Goal: Task Accomplishment & Management: Complete application form

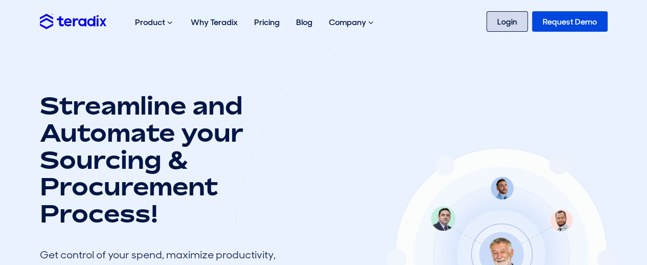
click at [509, 27] on link "Login" at bounding box center [506, 21] width 41 height 20
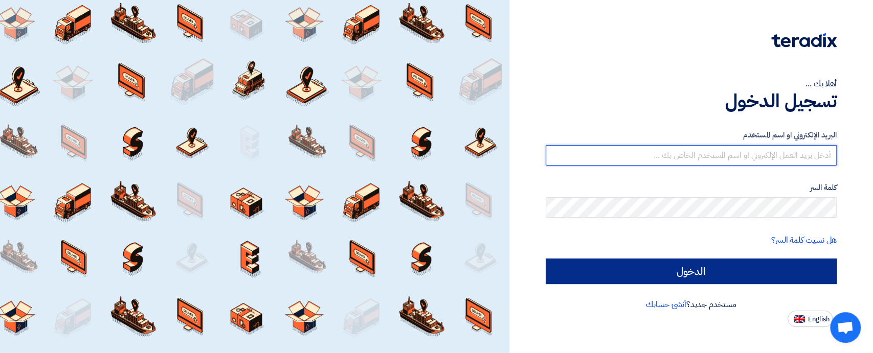
type input "[EMAIL_ADDRESS][DOMAIN_NAME]"
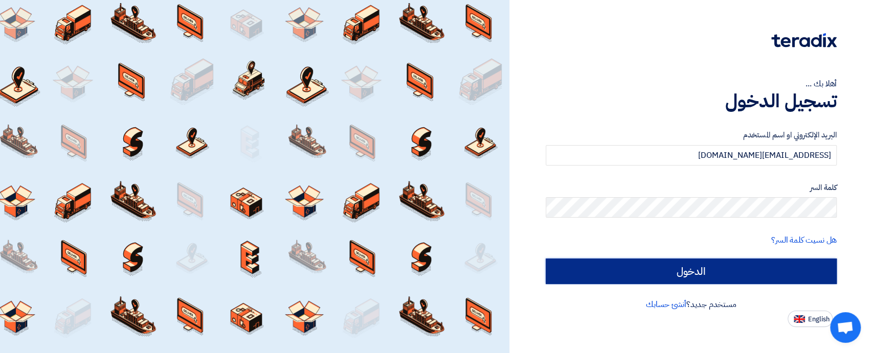
click at [674, 280] on input "الدخول" at bounding box center [690, 272] width 291 height 26
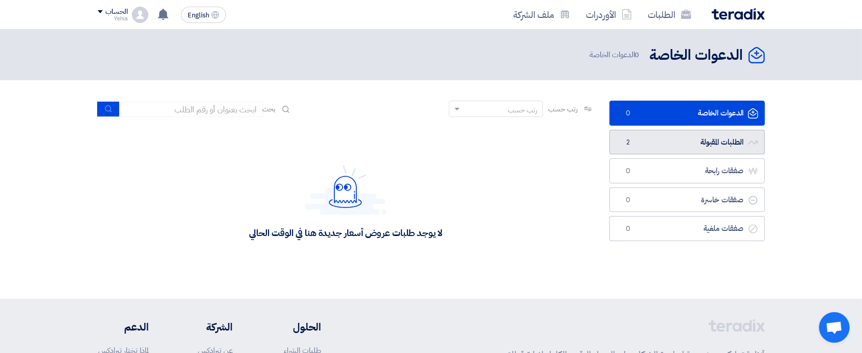
click at [697, 142] on link "الطلبات المقبولة الطلبات المقبولة 2" at bounding box center [686, 142] width 155 height 25
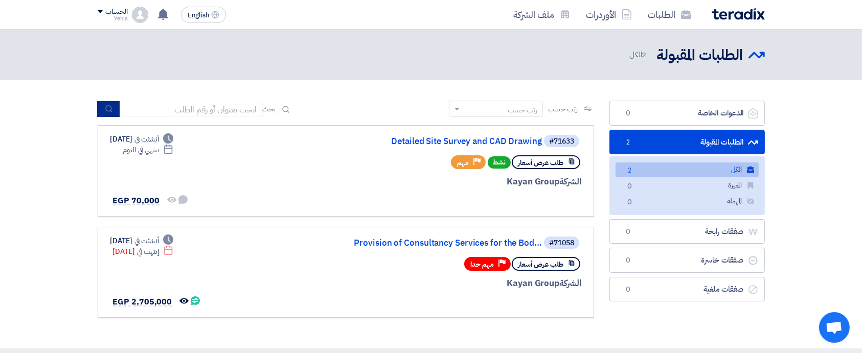
click at [106, 106] on icon "submit" at bounding box center [109, 109] width 8 height 8
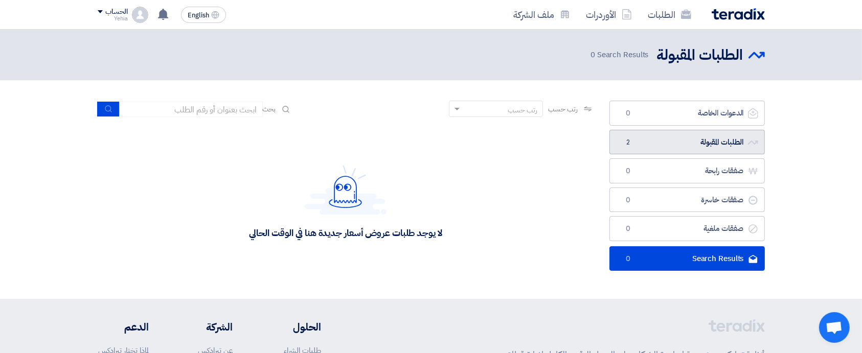
click at [734, 145] on link "الطلبات المقبولة الطلبات المقبولة 2" at bounding box center [686, 142] width 155 height 25
click at [712, 145] on link "الطلبات المقبولة الطلبات المقبولة 2" at bounding box center [686, 142] width 155 height 25
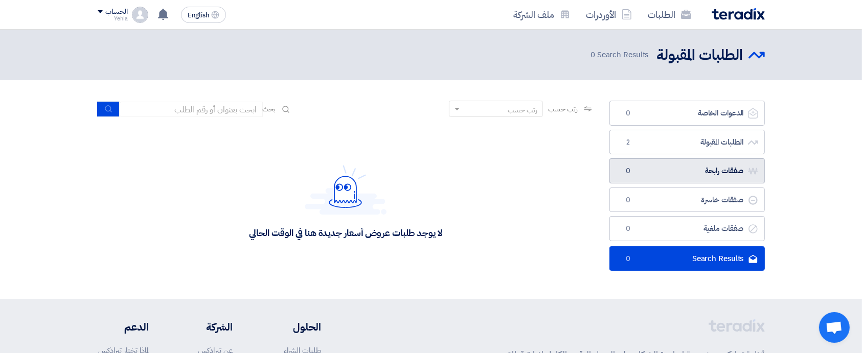
click at [712, 163] on link "صفقات رابحة صفقات رابحة 0" at bounding box center [686, 170] width 155 height 25
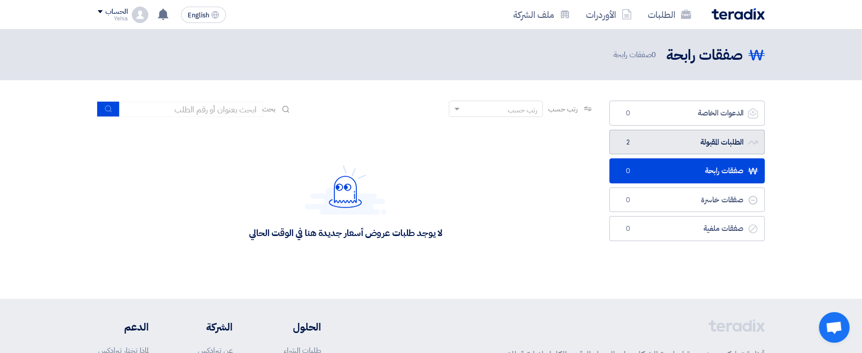
click at [714, 141] on link "الطلبات المقبولة الطلبات المقبولة 2" at bounding box center [686, 142] width 155 height 25
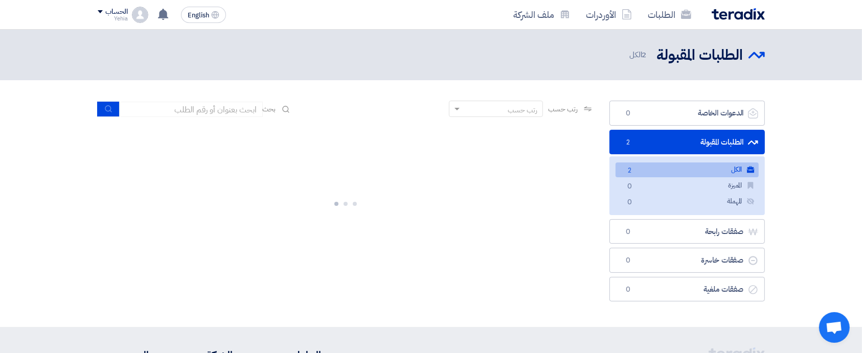
click at [712, 164] on link "الكل الكل 2" at bounding box center [686, 170] width 143 height 15
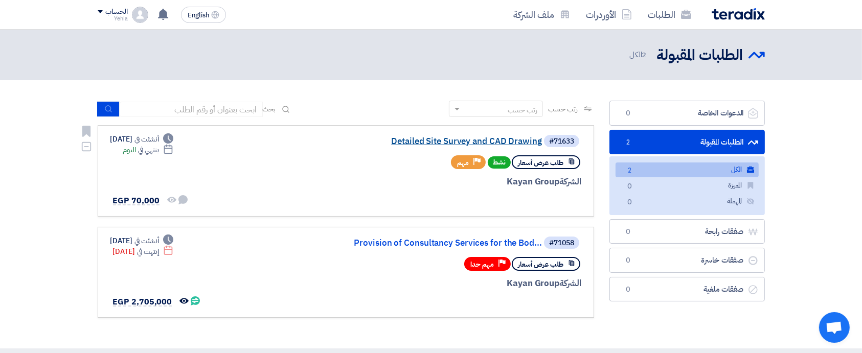
click at [497, 140] on link "Detailed Site Survey and CAD Drawing" at bounding box center [439, 141] width 204 height 9
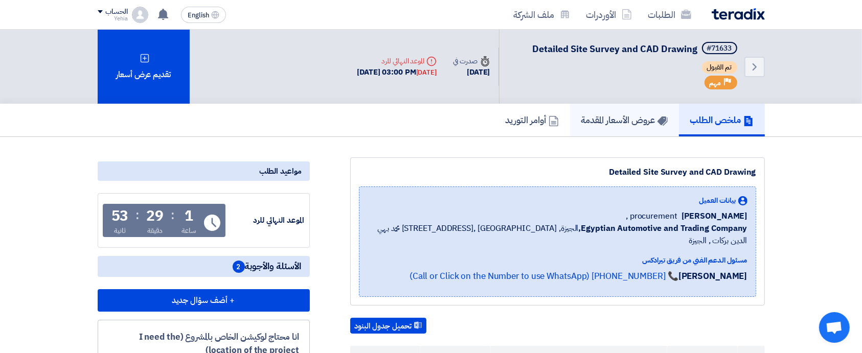
click at [607, 125] on h5 "عروض الأسعار المقدمة" at bounding box center [624, 120] width 86 height 12
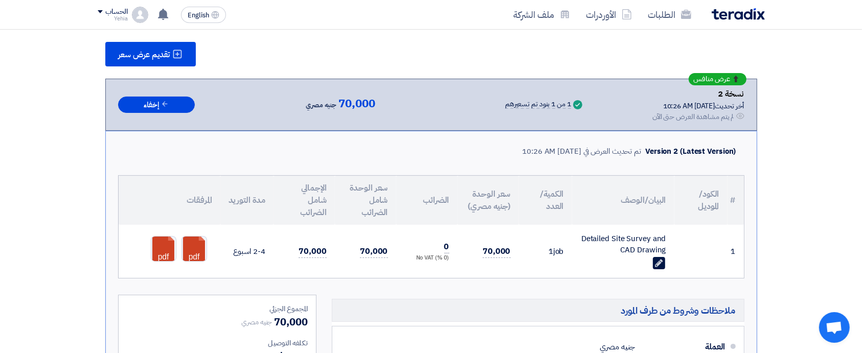
scroll to position [204, 0]
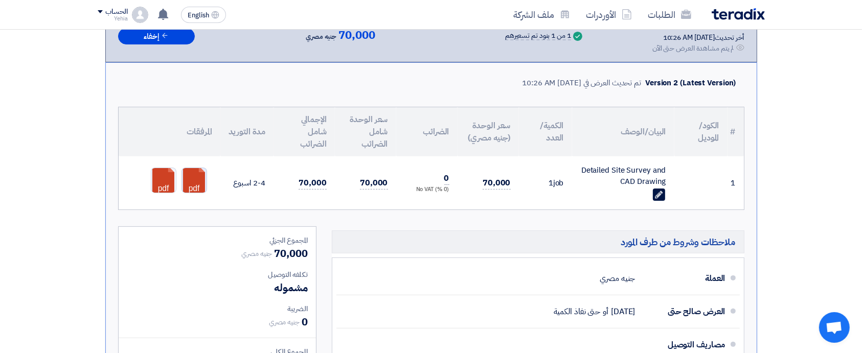
click at [199, 177] on link at bounding box center [223, 198] width 82 height 61
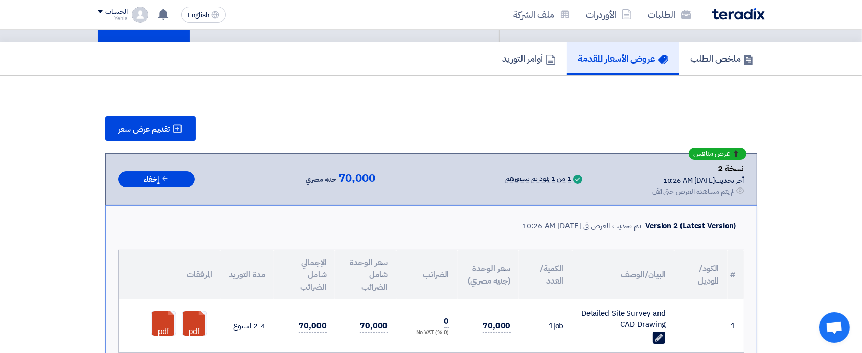
scroll to position [0, 0]
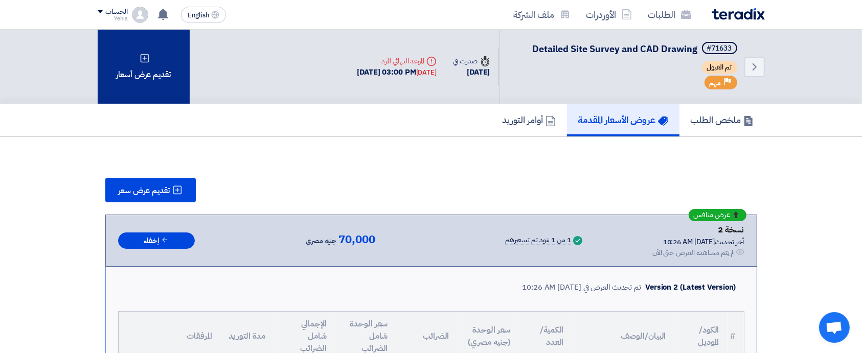
click at [143, 56] on icon at bounding box center [145, 58] width 10 height 10
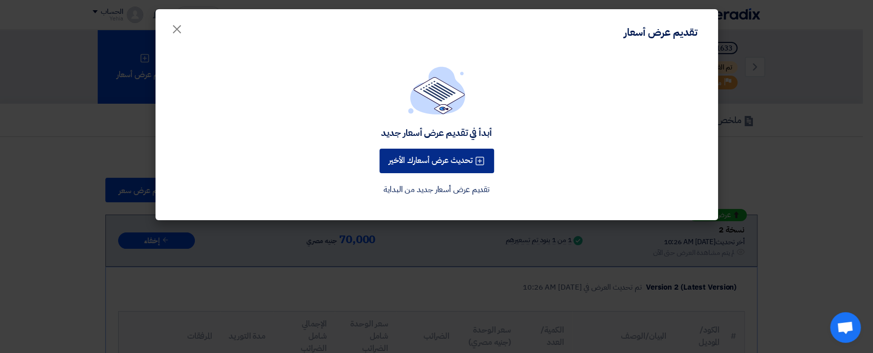
click at [433, 162] on button "تحديث عرض أسعارك الأخير" at bounding box center [436, 161] width 115 height 25
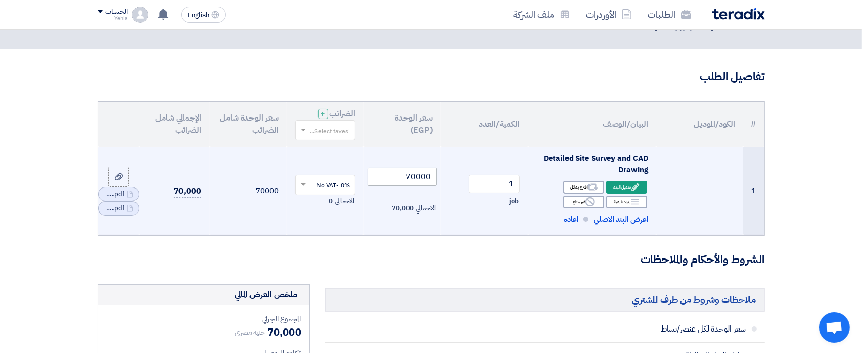
scroll to position [68, 0]
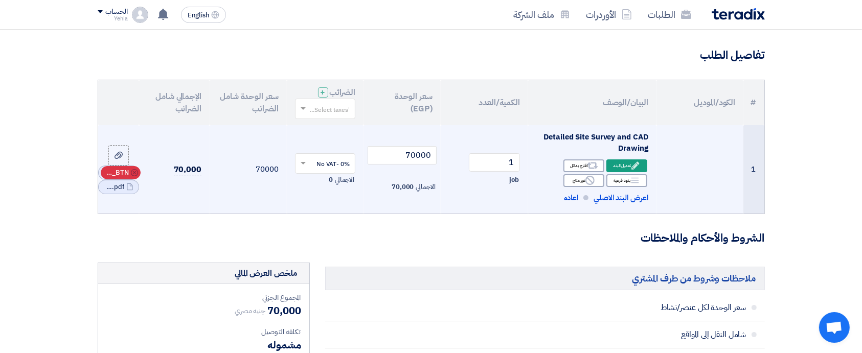
click at [133, 173] on icon "Cancel" at bounding box center [134, 172] width 7 height 7
click at [135, 177] on icon "Cancel" at bounding box center [134, 179] width 7 height 7
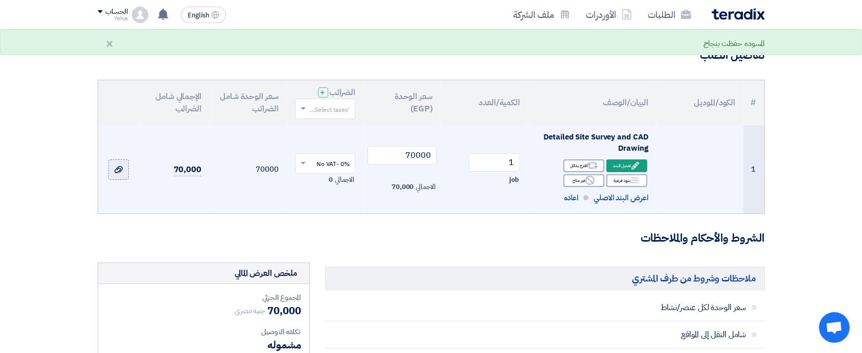
click at [120, 169] on icon at bounding box center [119, 170] width 8 height 8
click at [0, 0] on input "file" at bounding box center [0, 0] width 0 height 0
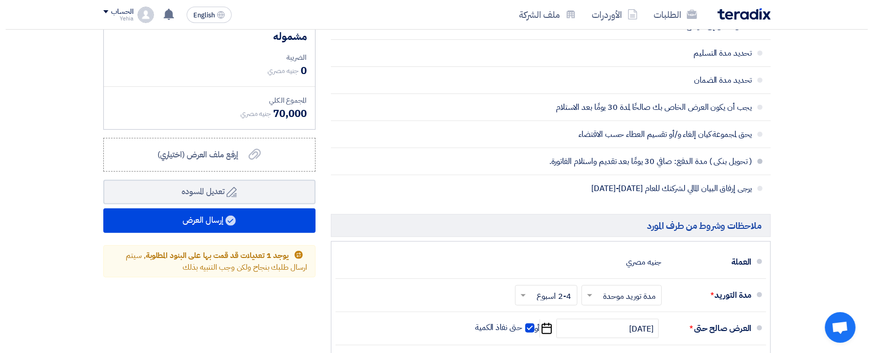
scroll to position [409, 0]
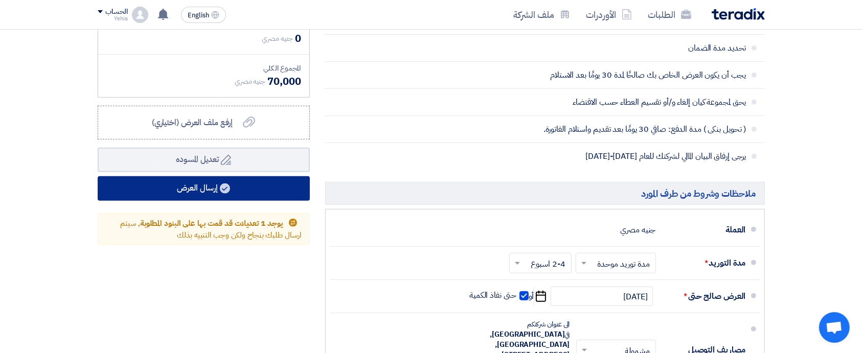
click at [208, 186] on button "إرسال العرض" at bounding box center [204, 188] width 212 height 25
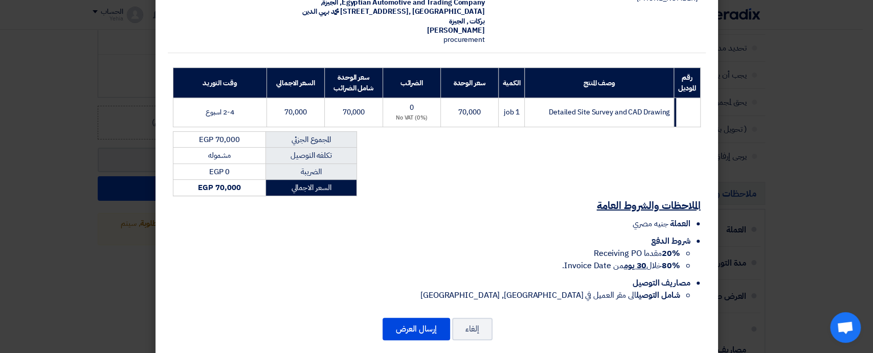
scroll to position [108, 0]
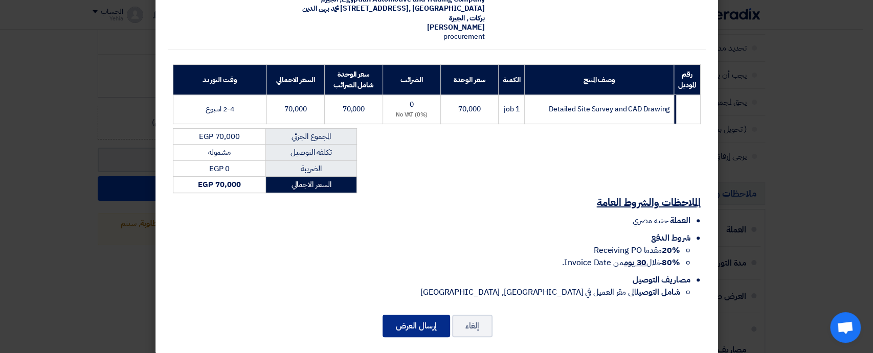
click at [417, 315] on button "إرسال العرض" at bounding box center [415, 326] width 67 height 22
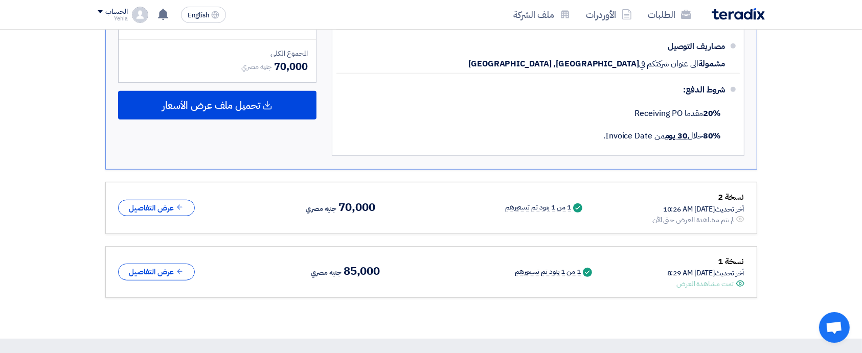
scroll to position [545, 0]
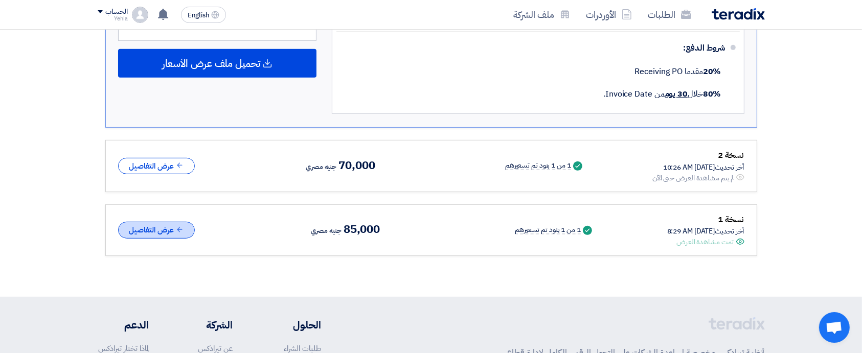
click at [184, 231] on icon at bounding box center [180, 230] width 8 height 8
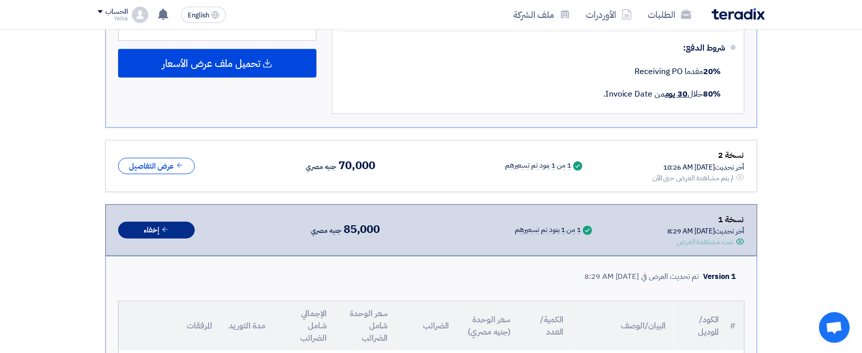
click at [170, 234] on button "إخفاء" at bounding box center [156, 230] width 77 height 17
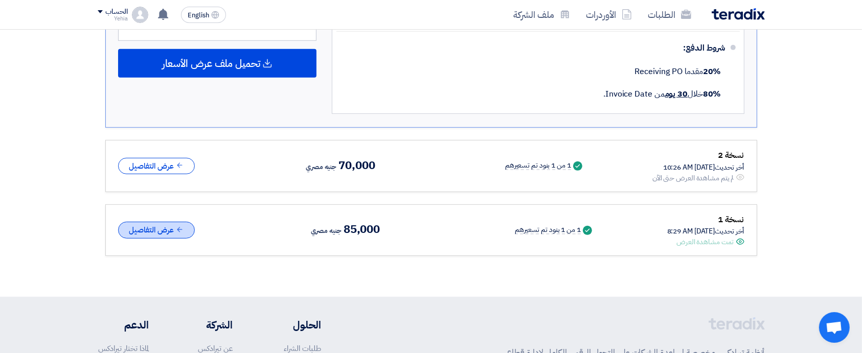
click at [170, 234] on button "عرض التفاصيل" at bounding box center [156, 230] width 77 height 17
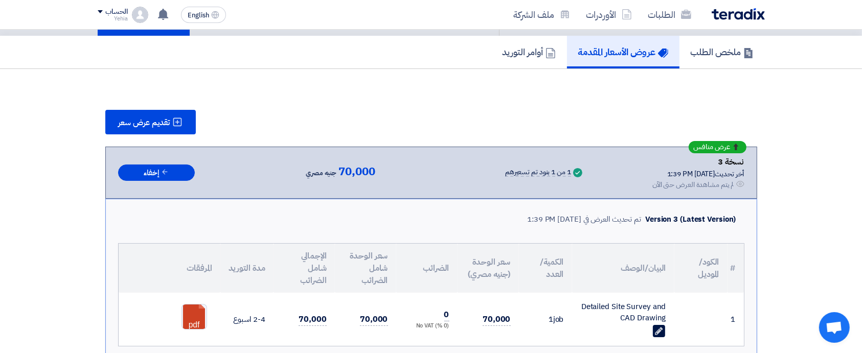
scroll to position [0, 0]
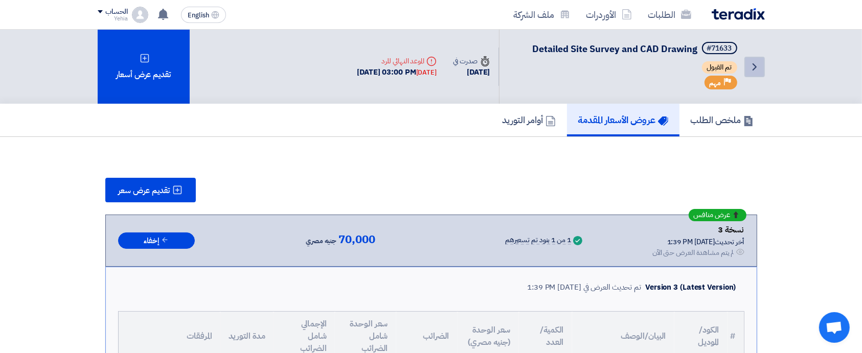
click at [753, 68] on use at bounding box center [754, 66] width 4 height 7
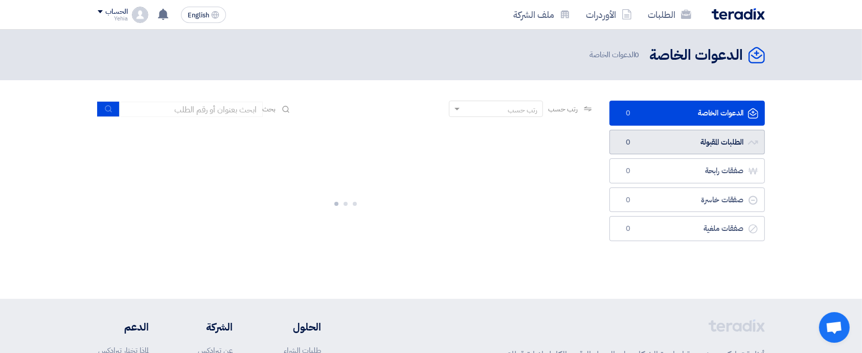
click at [714, 140] on link "الطلبات المقبولة الطلبات المقبولة 0" at bounding box center [686, 142] width 155 height 25
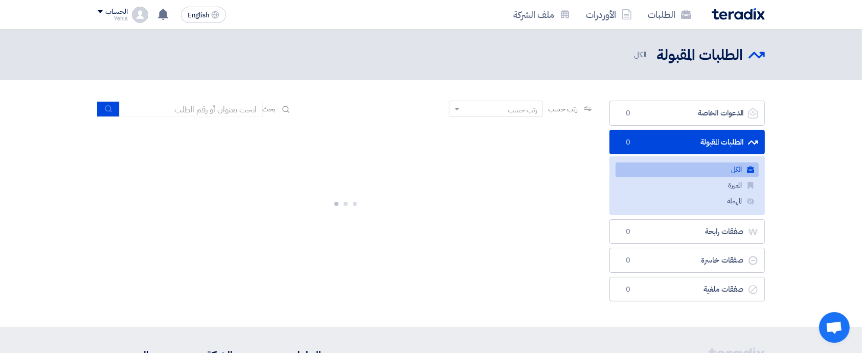
click at [719, 171] on link "الكل الكل" at bounding box center [686, 170] width 143 height 15
